Goal: Information Seeking & Learning: Learn about a topic

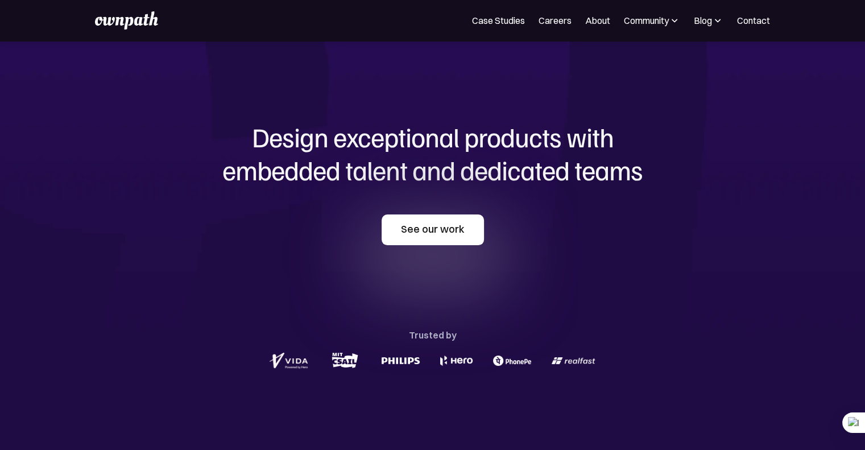
click at [444, 225] on link "See our work" at bounding box center [433, 229] width 102 height 31
click at [436, 226] on link "See our work" at bounding box center [433, 229] width 102 height 31
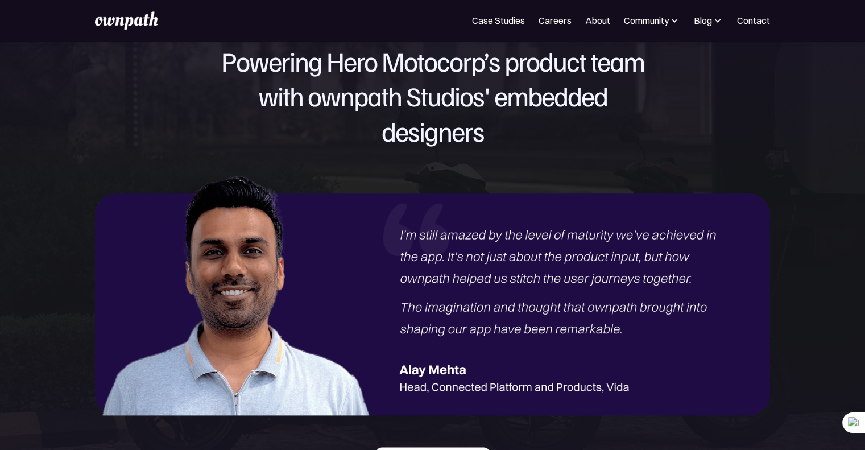
scroll to position [1411, 0]
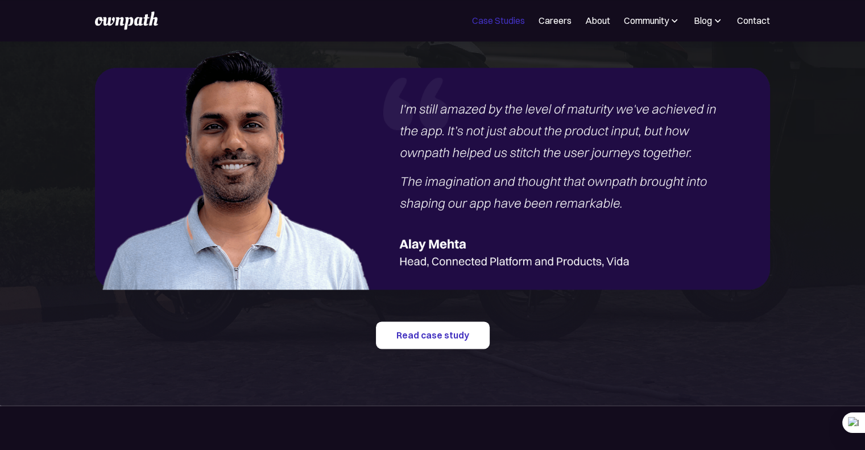
click at [503, 21] on link "Case Studies" at bounding box center [498, 21] width 53 height 14
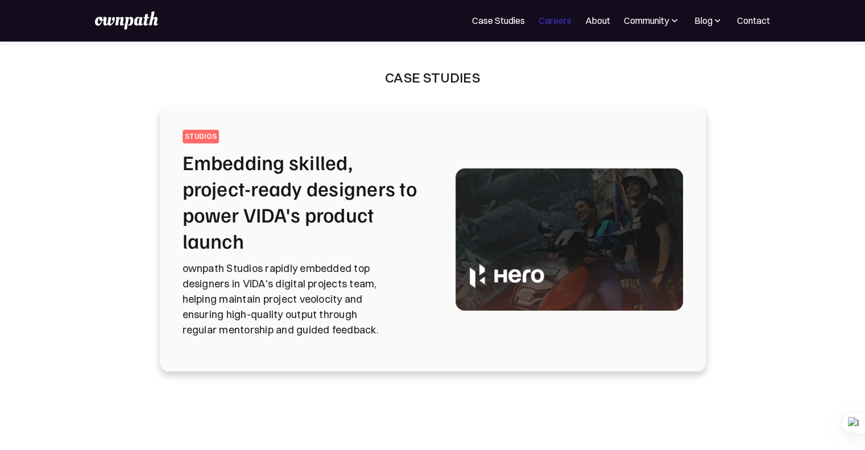
click at [554, 15] on link "Careers" at bounding box center [555, 21] width 33 height 14
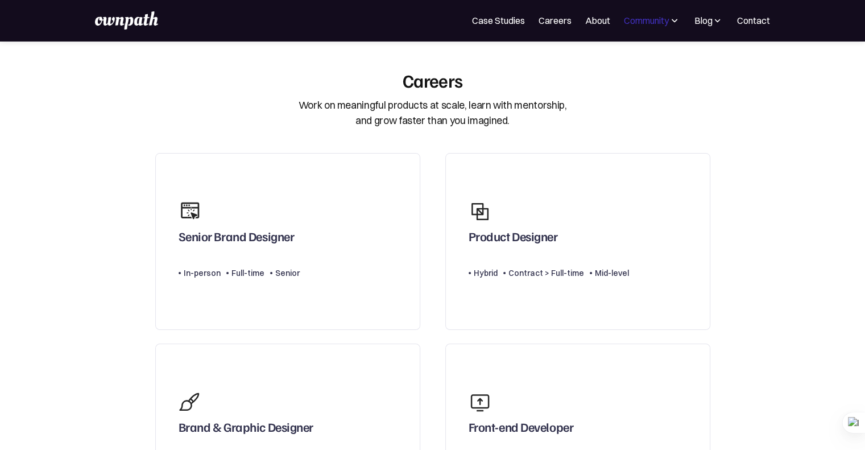
click at [650, 14] on div "Community" at bounding box center [646, 21] width 45 height 14
click at [694, 16] on div "Blog" at bounding box center [709, 21] width 30 height 14
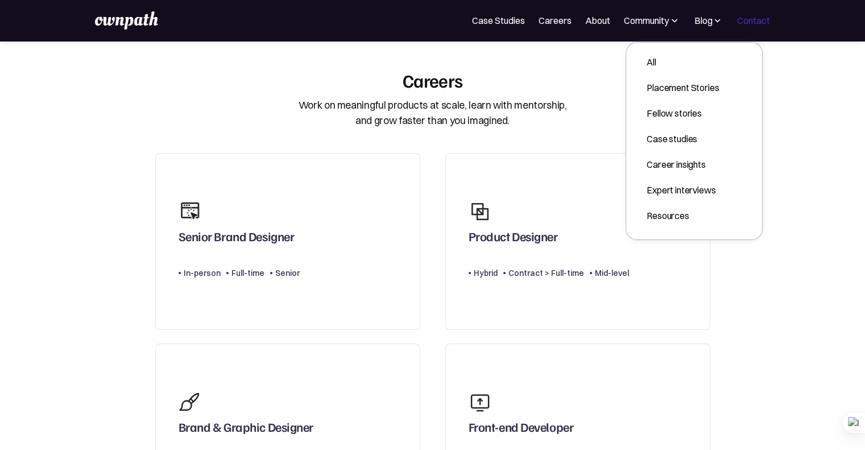
click at [746, 24] on link "Contact" at bounding box center [753, 21] width 33 height 14
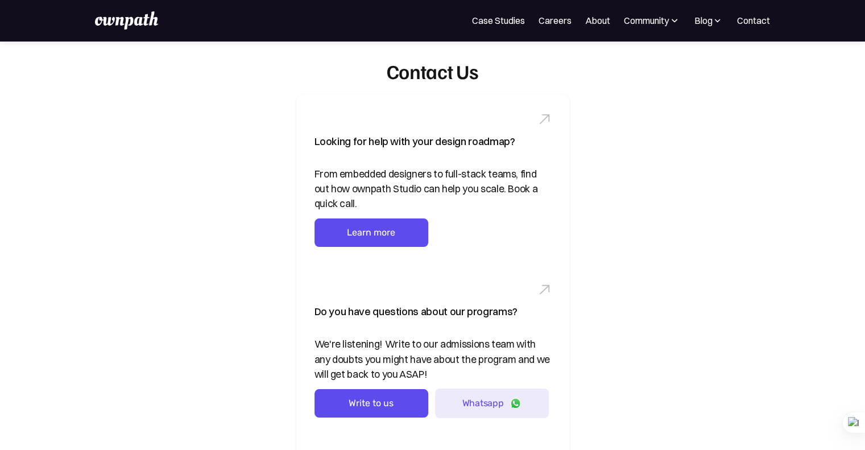
click at [144, 18] on img at bounding box center [126, 20] width 63 height 18
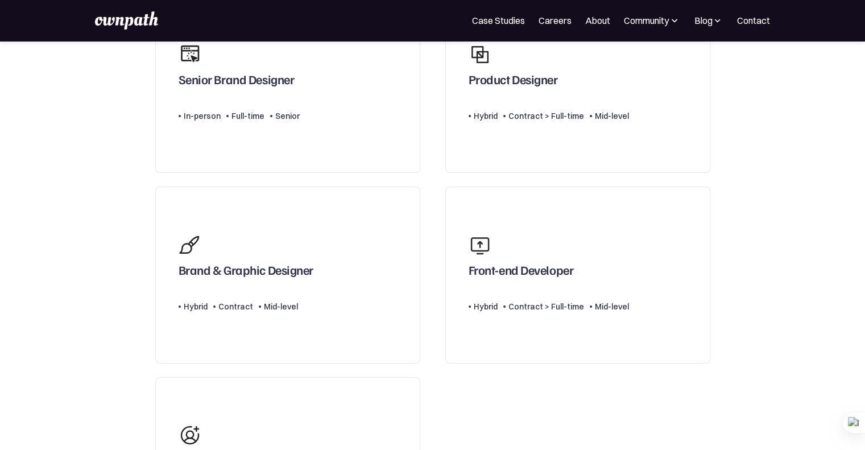
scroll to position [209, 0]
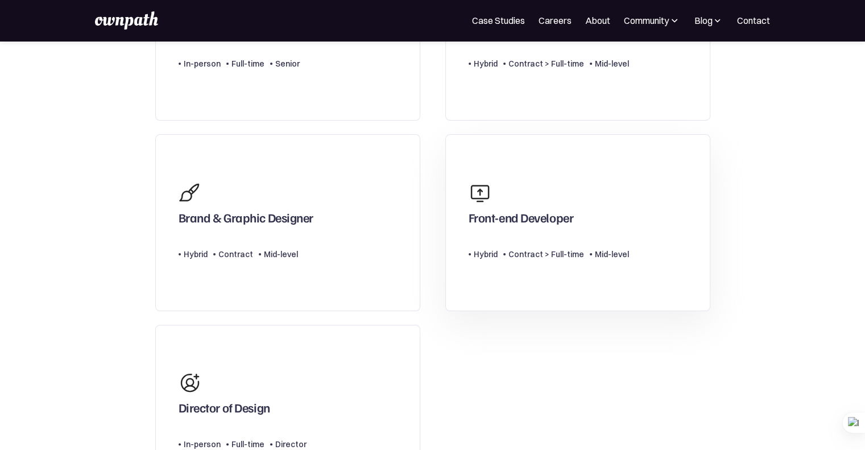
click at [545, 250] on div "Contract > Full-time" at bounding box center [546, 254] width 76 height 14
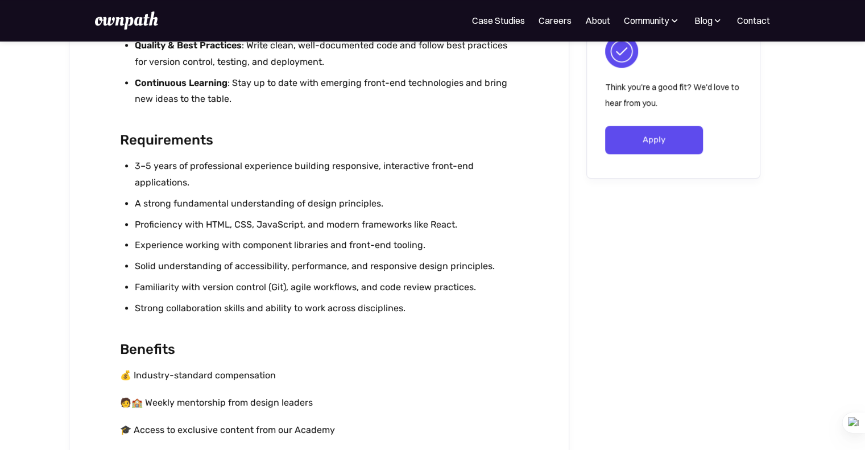
scroll to position [823, 0]
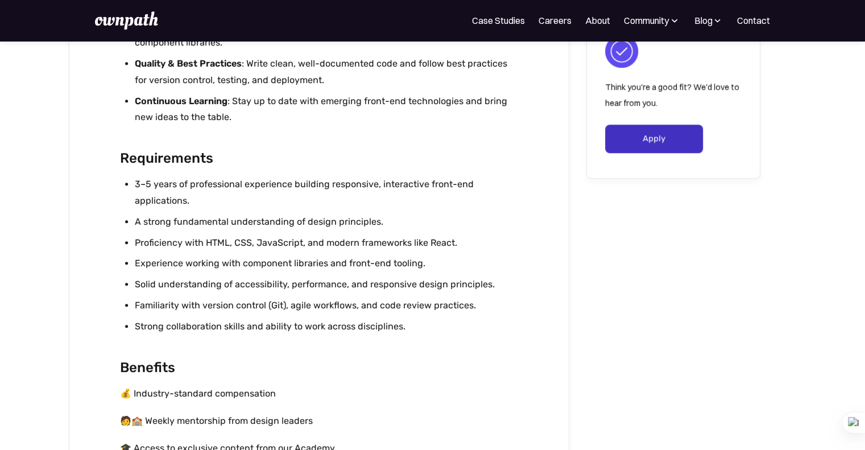
click at [676, 144] on link "Apply" at bounding box center [654, 139] width 98 height 28
